Goal: Transaction & Acquisition: Purchase product/service

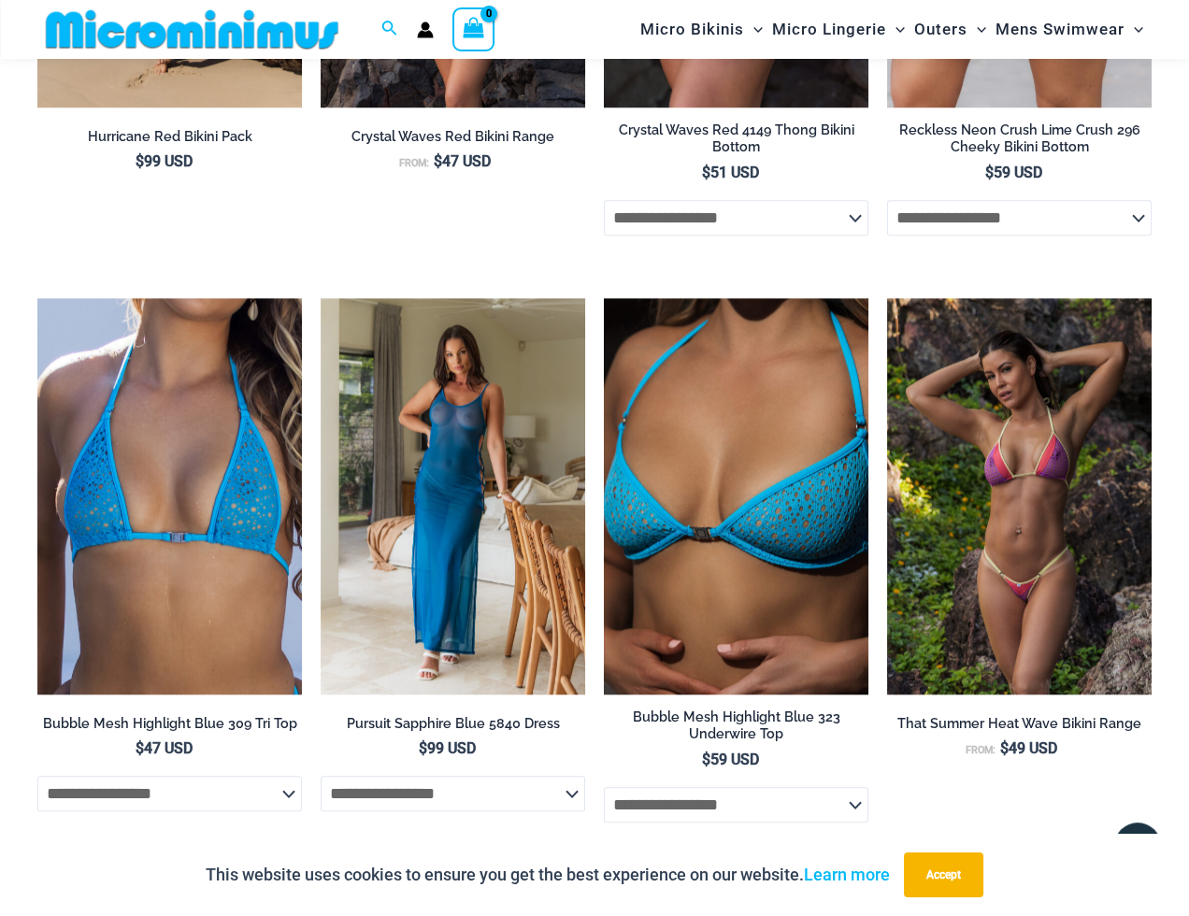
scroll to position [2787, 0]
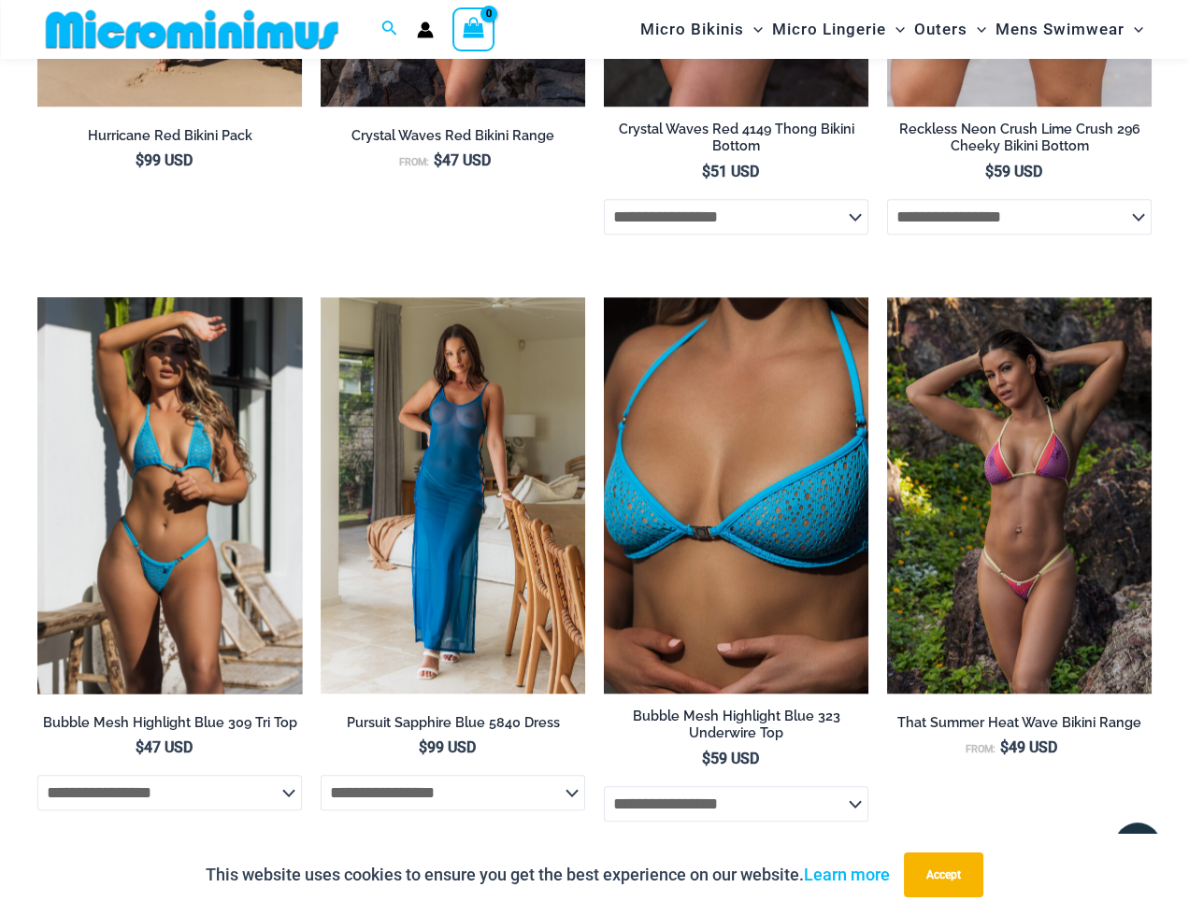
click at [259, 361] on img at bounding box center [169, 495] width 265 height 397
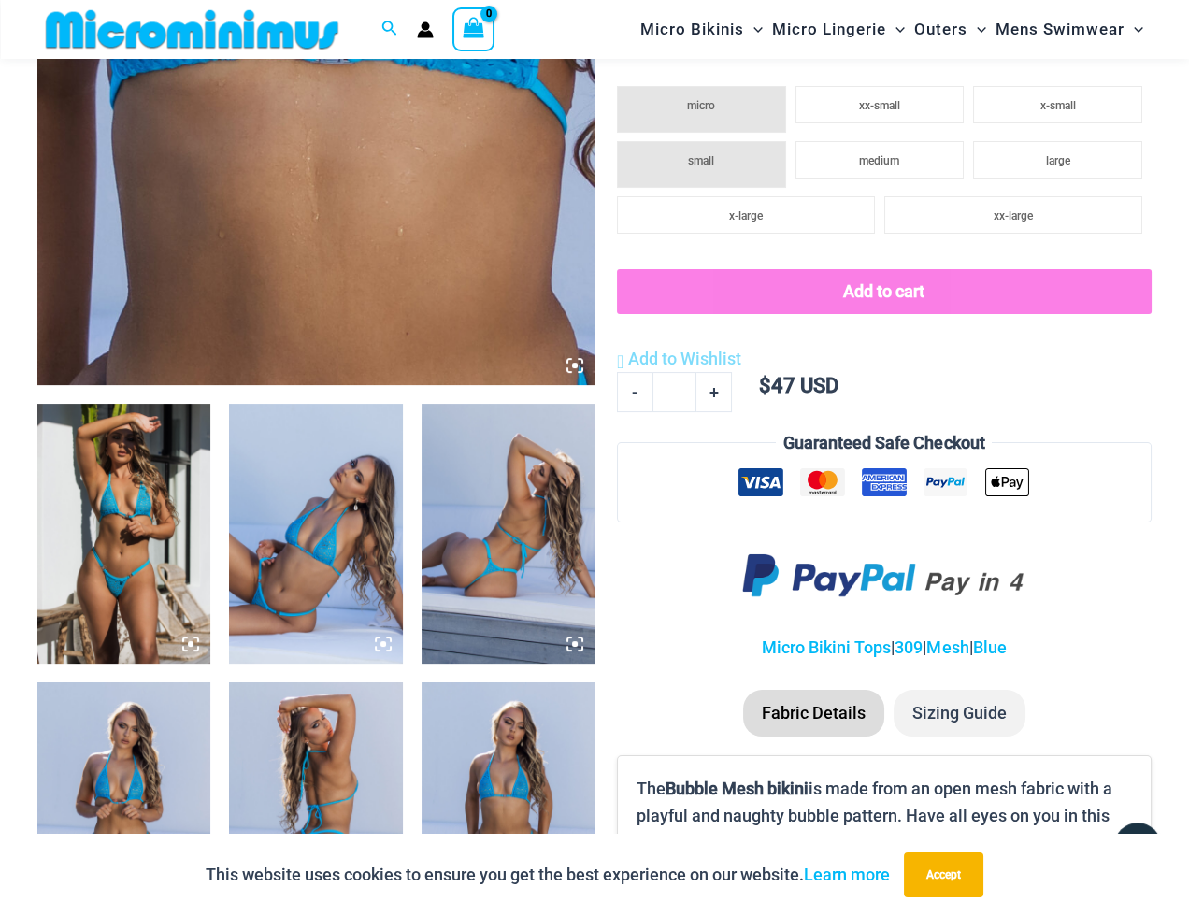
scroll to position [640, 0]
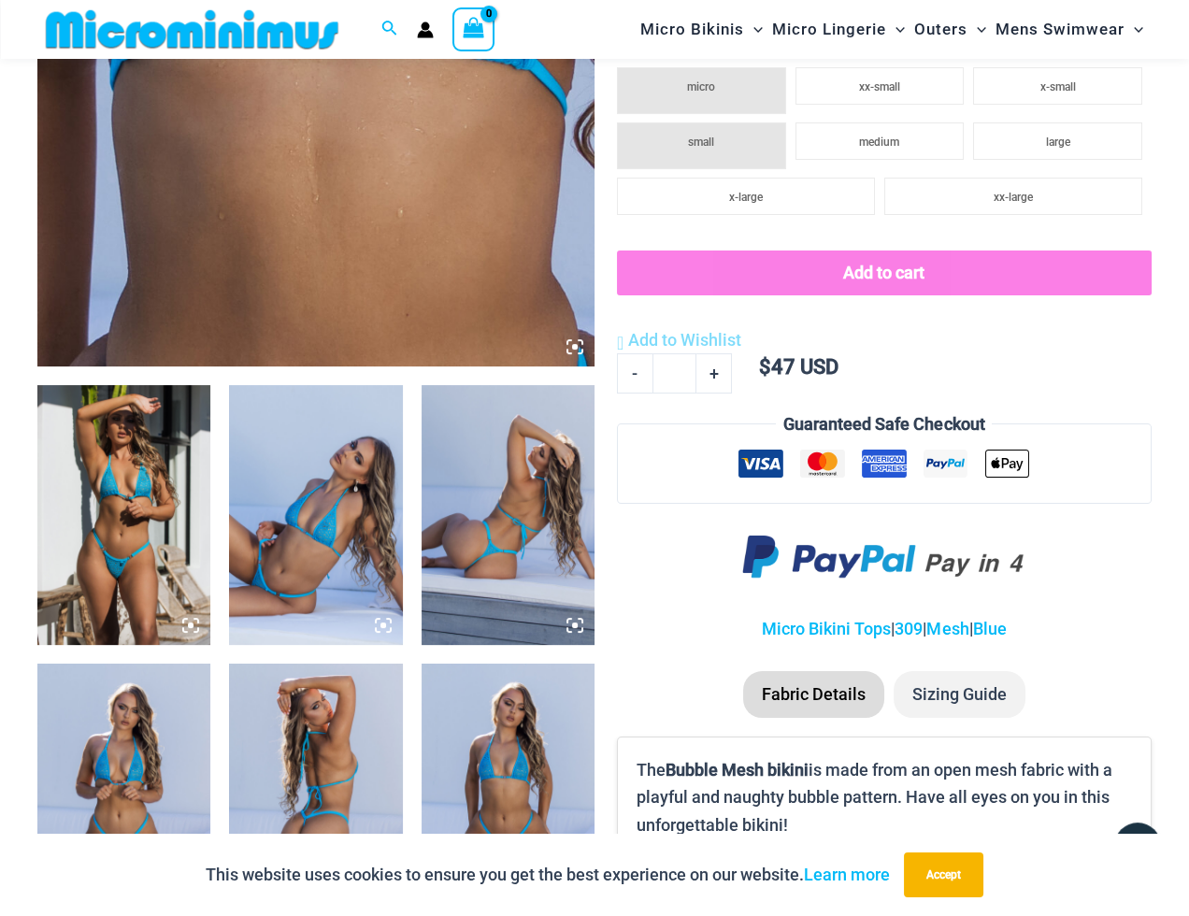
click at [166, 537] on img at bounding box center [123, 515] width 173 height 260
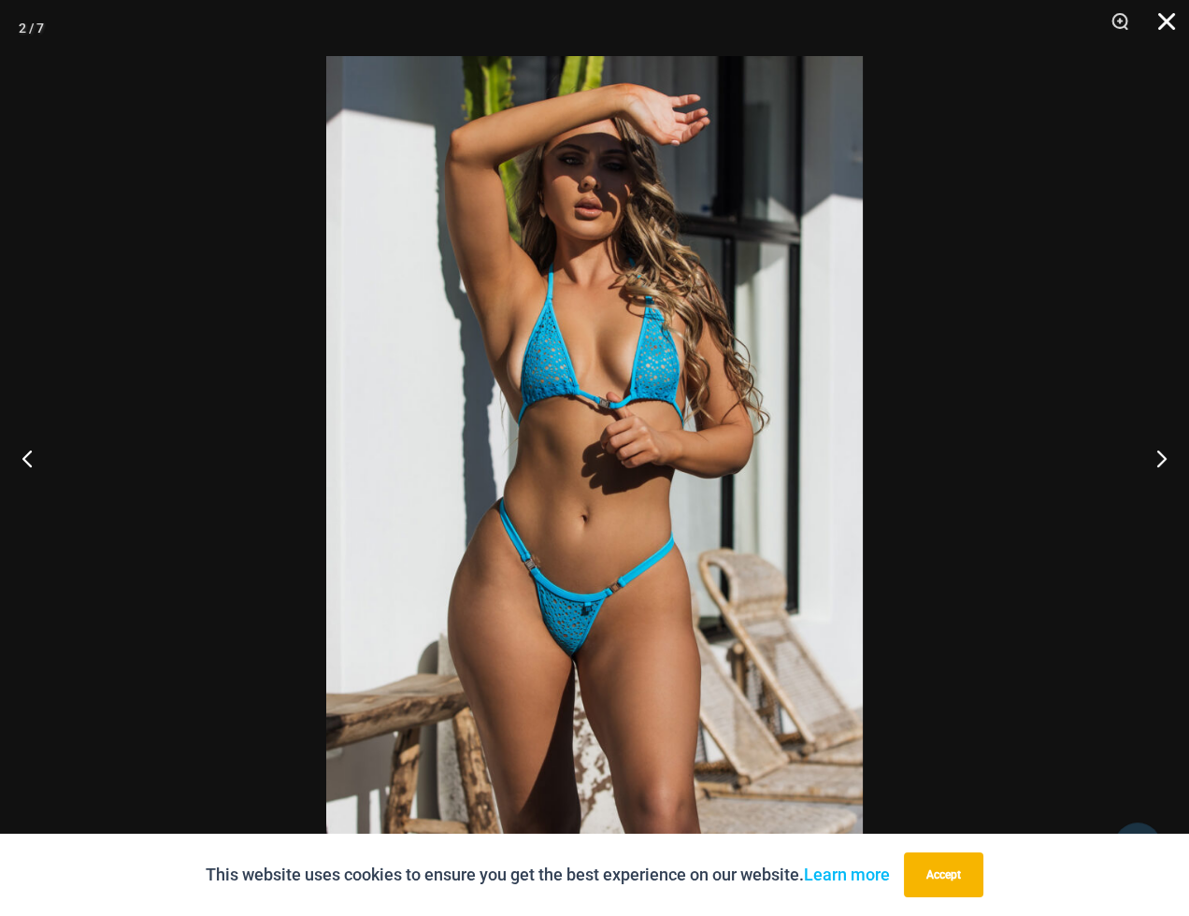
click at [1166, 19] on button "Close" at bounding box center [1160, 28] width 47 height 56
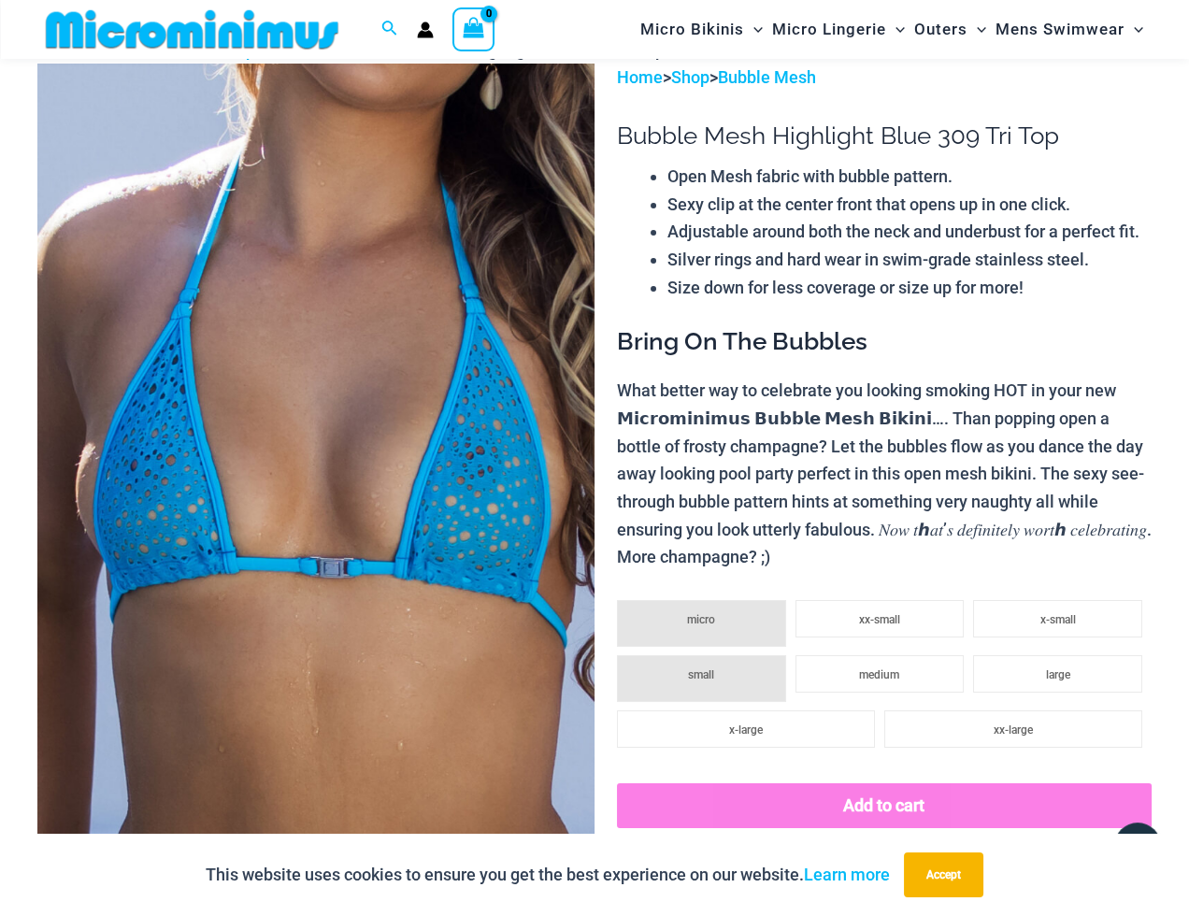
scroll to position [0, 0]
